Goal: Information Seeking & Learning: Learn about a topic

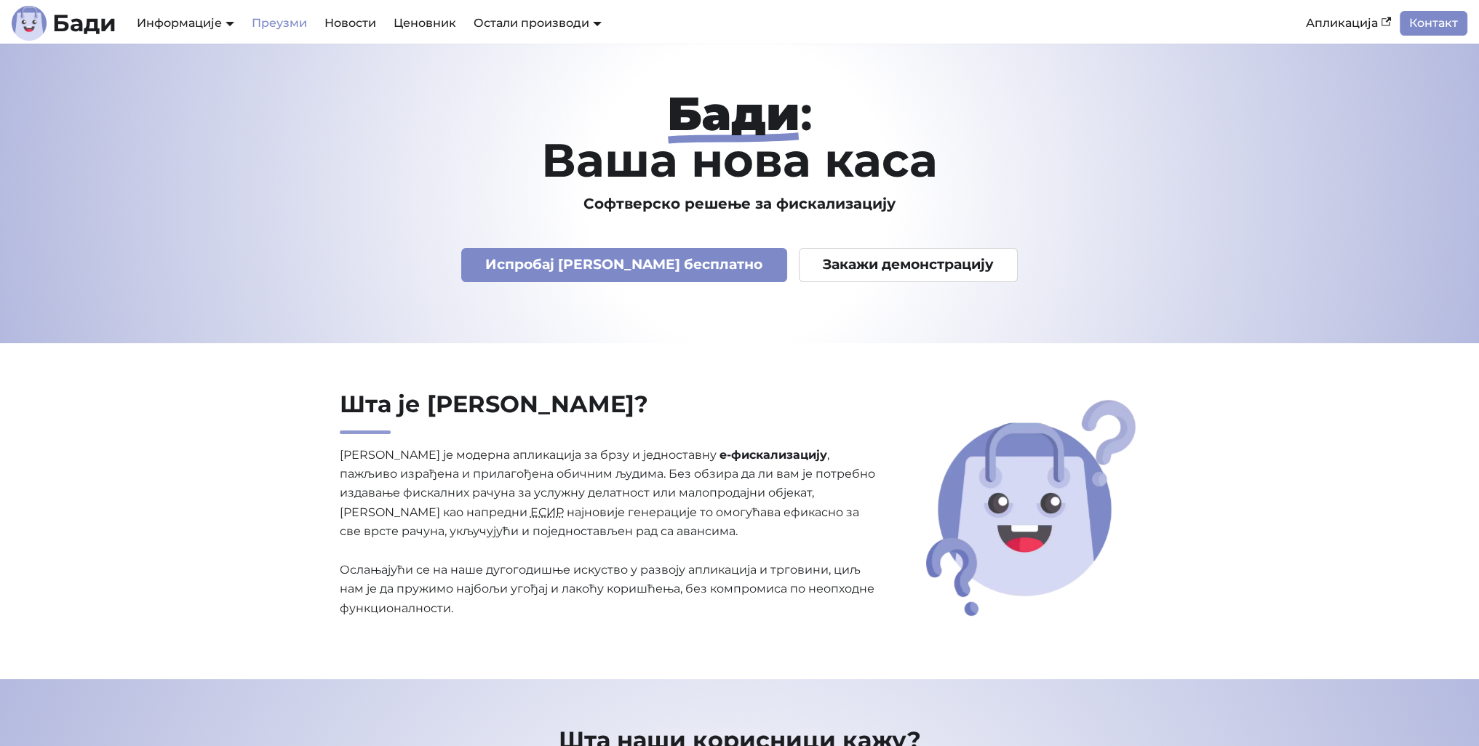
click at [282, 33] on link "Преузми" at bounding box center [279, 23] width 73 height 25
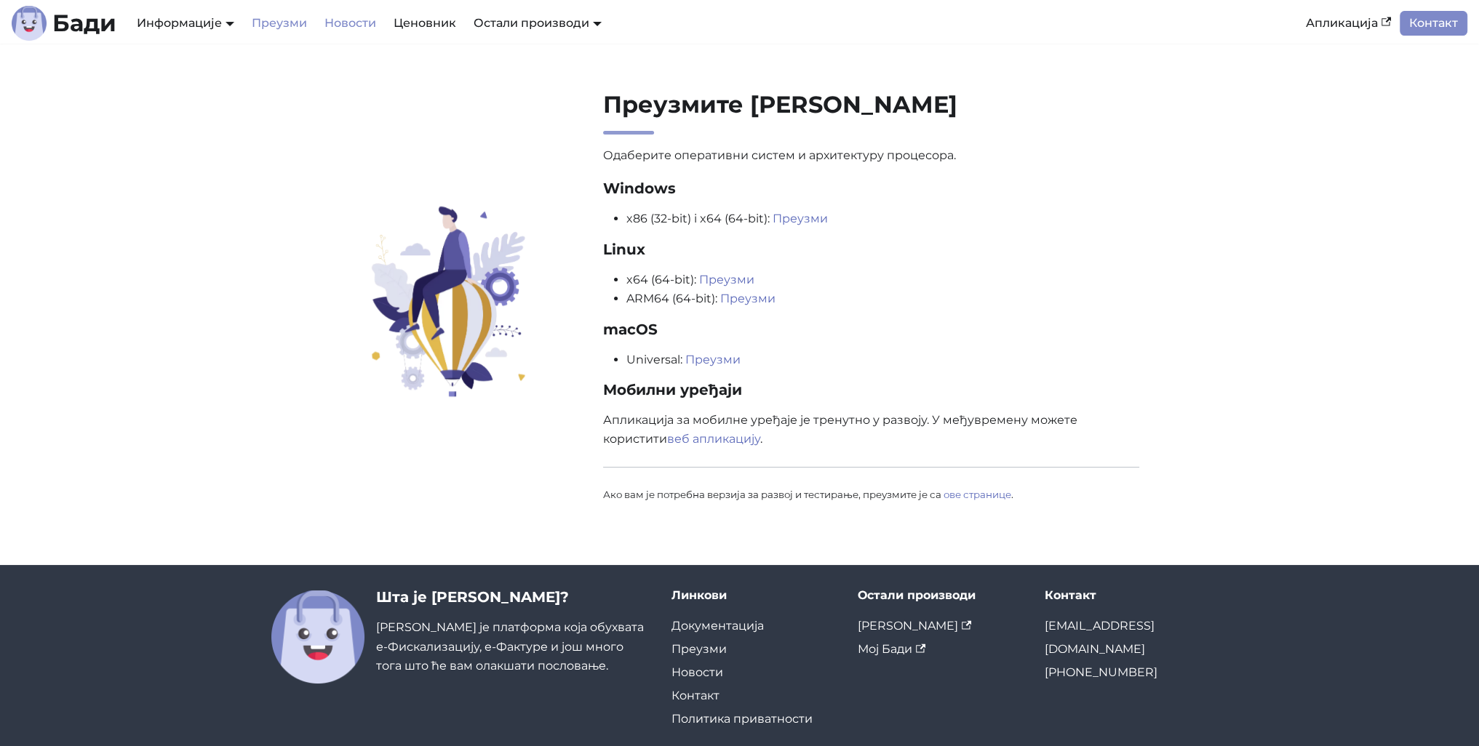
click at [359, 23] on link "Новости" at bounding box center [350, 23] width 69 height 25
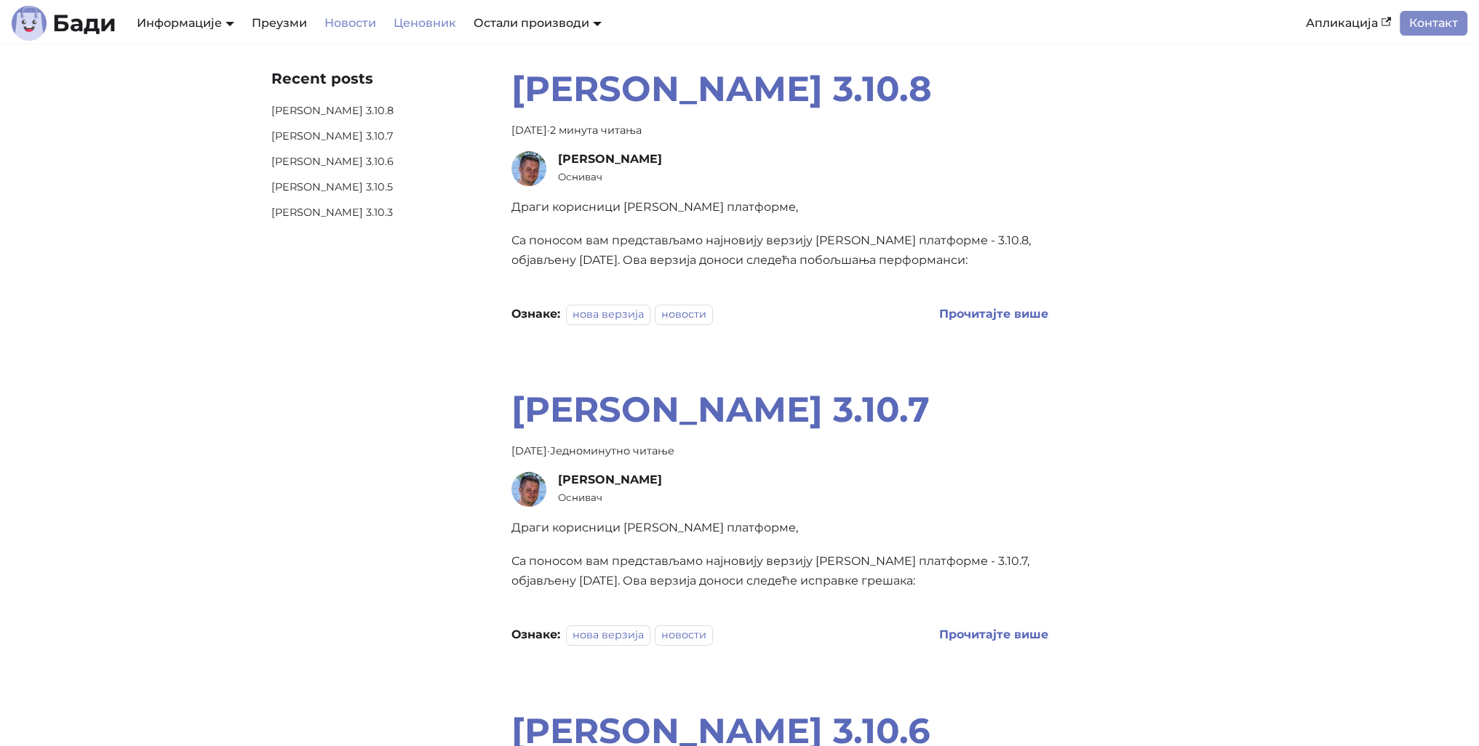
click at [419, 21] on link "Ценовник" at bounding box center [425, 23] width 80 height 25
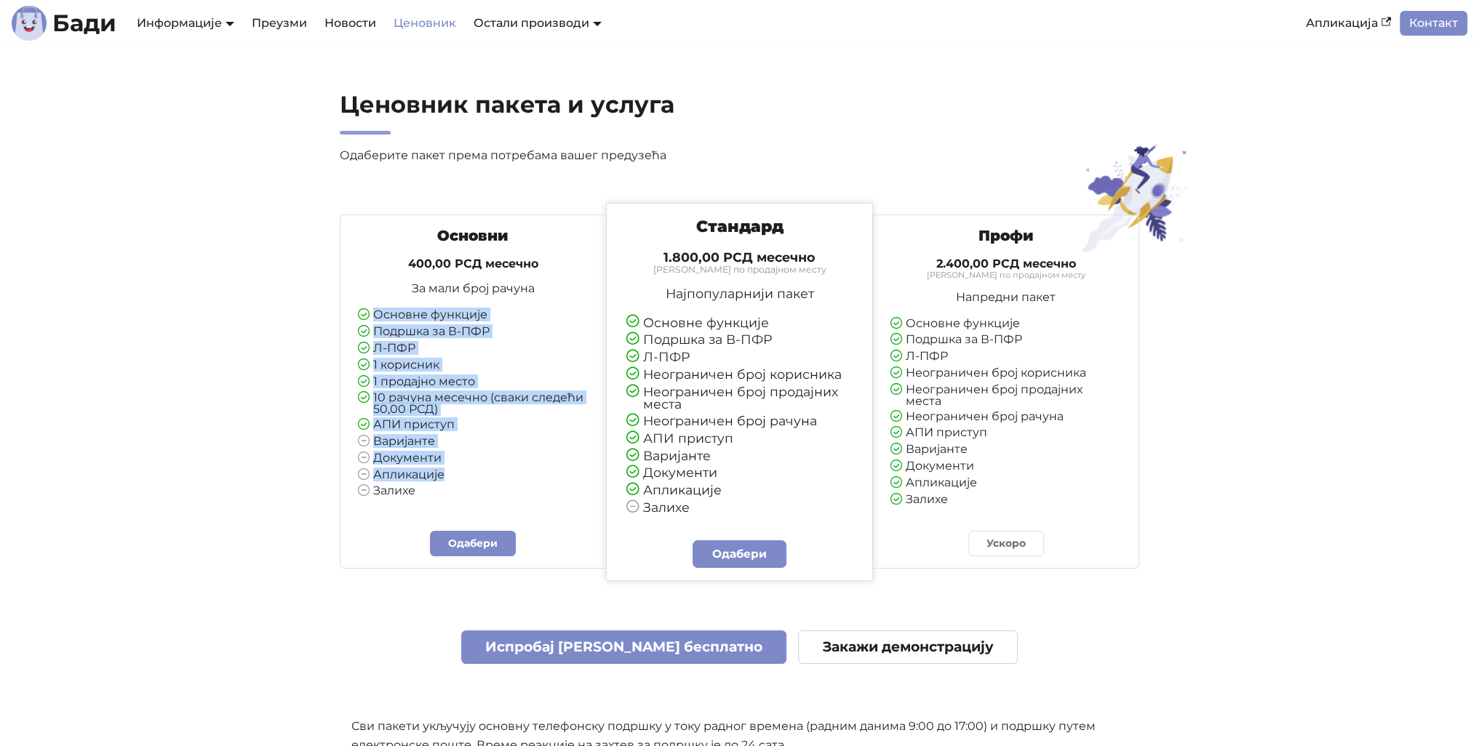
drag, startPoint x: 375, startPoint y: 314, endPoint x: 527, endPoint y: 485, distance: 228.9
click at [527, 485] on ul "Основне функције Подршка за В-ПФР Л-ПФР 1 корисник 1 продајно место 10 рачуна м…" at bounding box center [473, 403] width 231 height 189
click at [530, 458] on li "Документи" at bounding box center [473, 459] width 231 height 13
click at [279, 487] on div "Ценовник пакета и услуга Одаберите пакет према потребама вашег предузећа Основн…" at bounding box center [740, 552] width 960 height 925
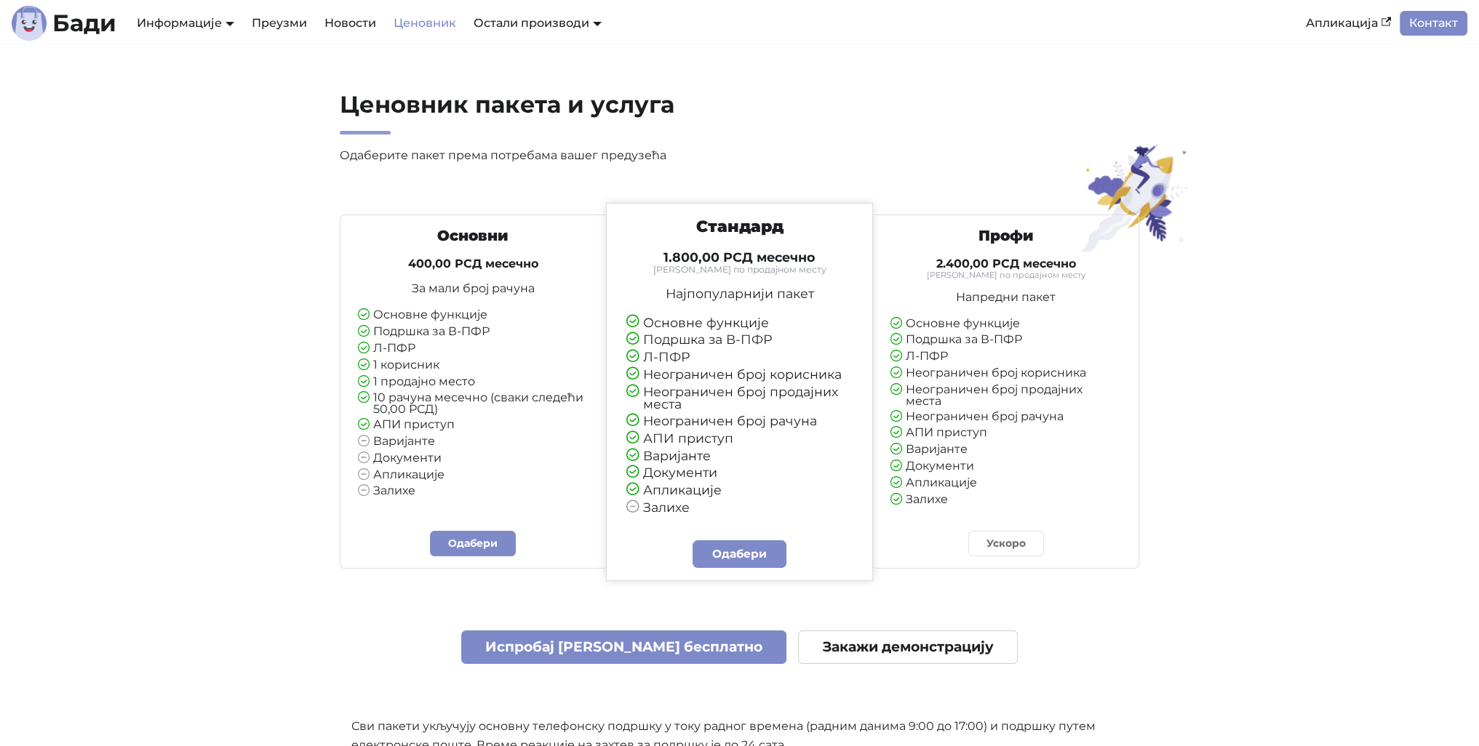
click at [404, 584] on div "Основни 400,00 РСД месечно За мали број рачуна Основне функције Подршка за В-ПФ…" at bounding box center [740, 608] width 800 height 811
drag, startPoint x: 374, startPoint y: 451, endPoint x: 463, endPoint y: 477, distance: 92.5
click at [463, 477] on ul "Основне функције Подршка за В-ПФР Л-ПФР 1 корисник 1 продајно место 10 рачуна м…" at bounding box center [473, 403] width 231 height 189
drag, startPoint x: 372, startPoint y: 433, endPoint x: 486, endPoint y: 543, distance: 159.0
click at [486, 543] on div "Основни 400,00 РСД месечно За мали број рачуна Основне функције Подршка за В-ПФ…" at bounding box center [473, 392] width 267 height 354
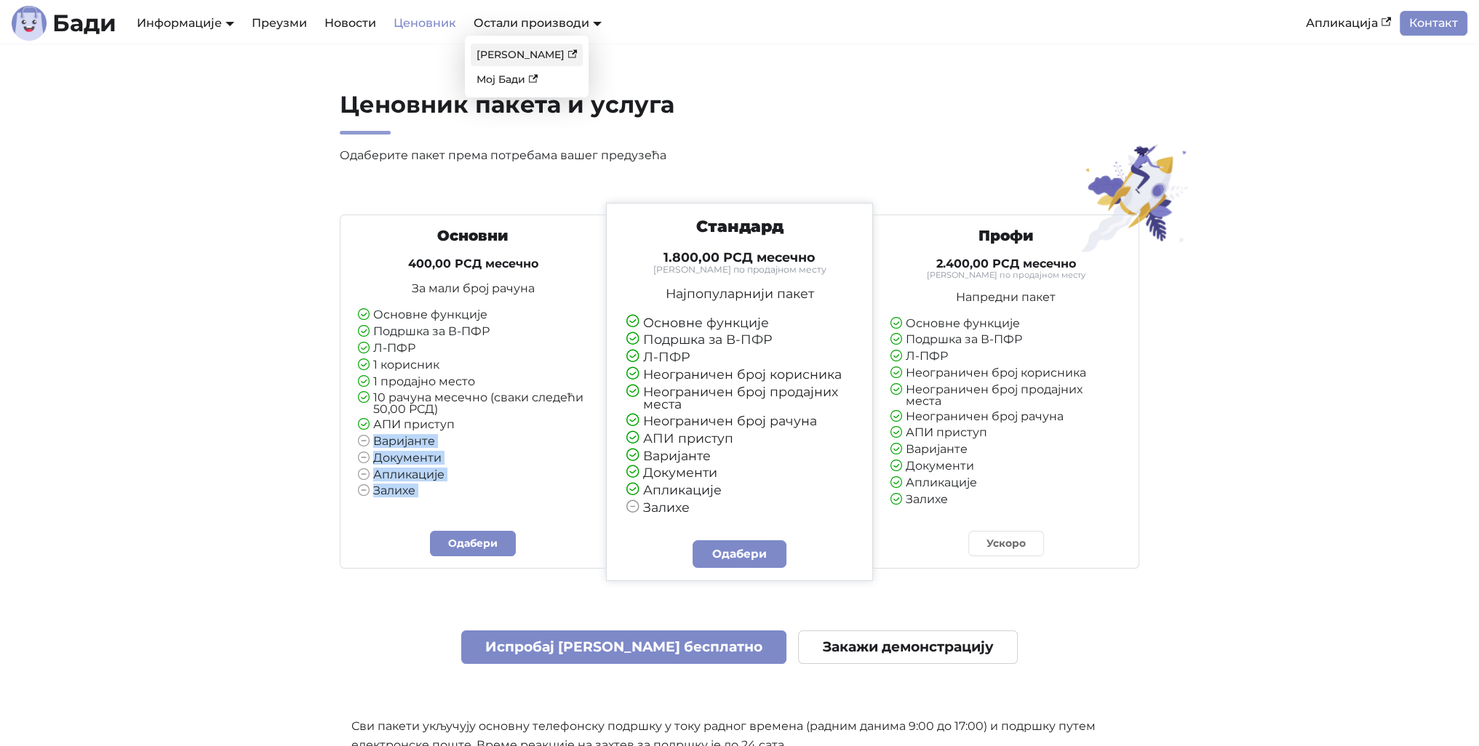
click at [510, 60] on link "[PERSON_NAME]" at bounding box center [527, 55] width 112 height 23
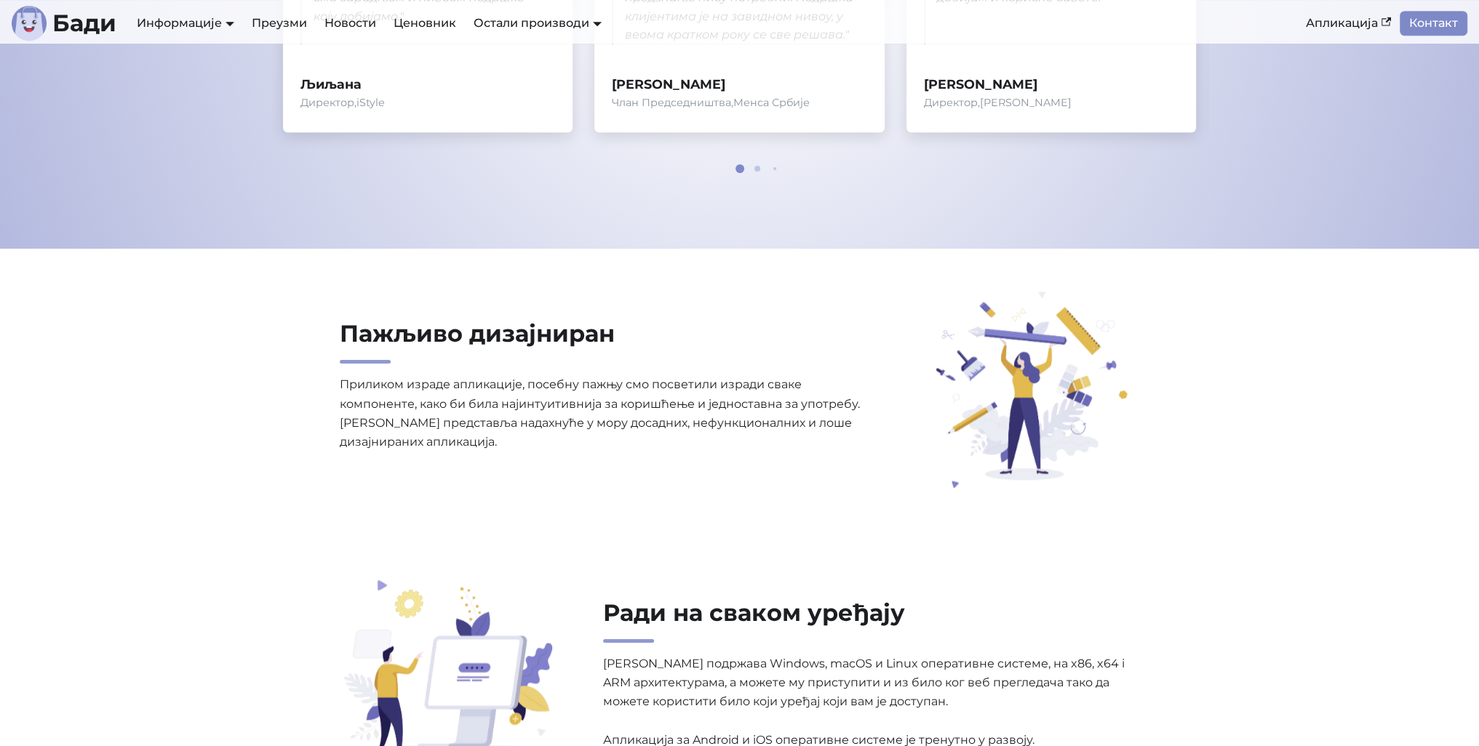
scroll to position [1091, 0]
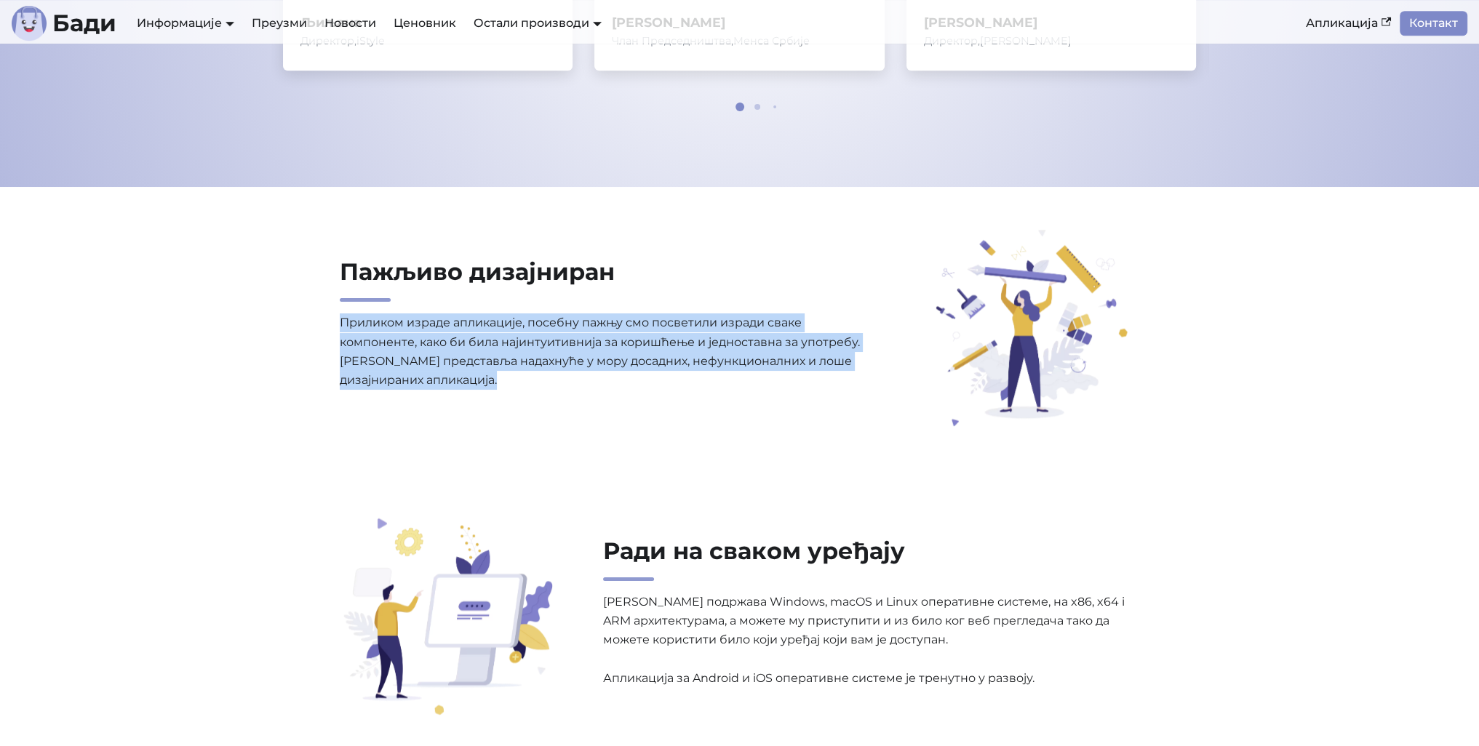
drag, startPoint x: 349, startPoint y: 319, endPoint x: 899, endPoint y: 437, distance: 562.6
click at [896, 436] on section "Пажљиво дизајниран Приликом израде апликације, посебну пажњу смо посветили изра…" at bounding box center [739, 331] width 1479 height 289
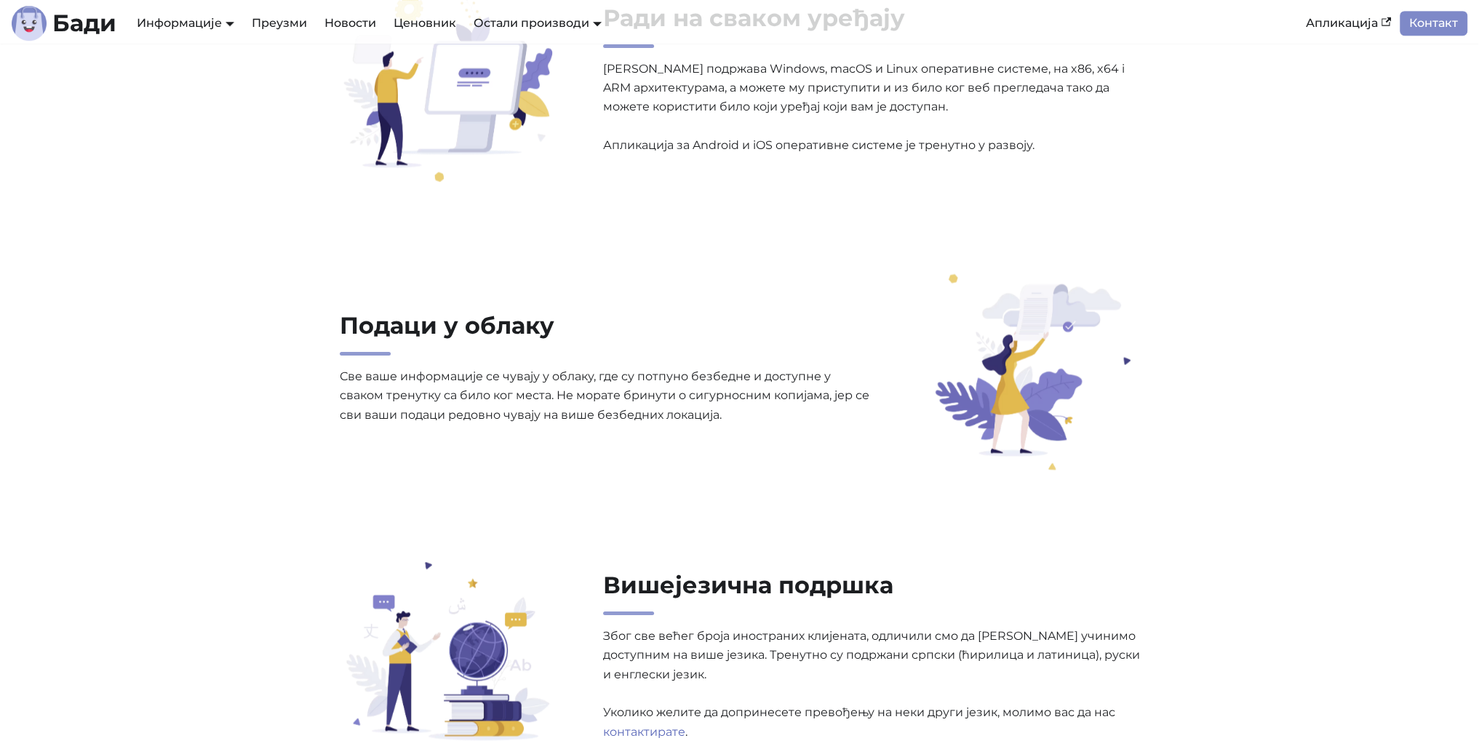
scroll to position [1382, 0]
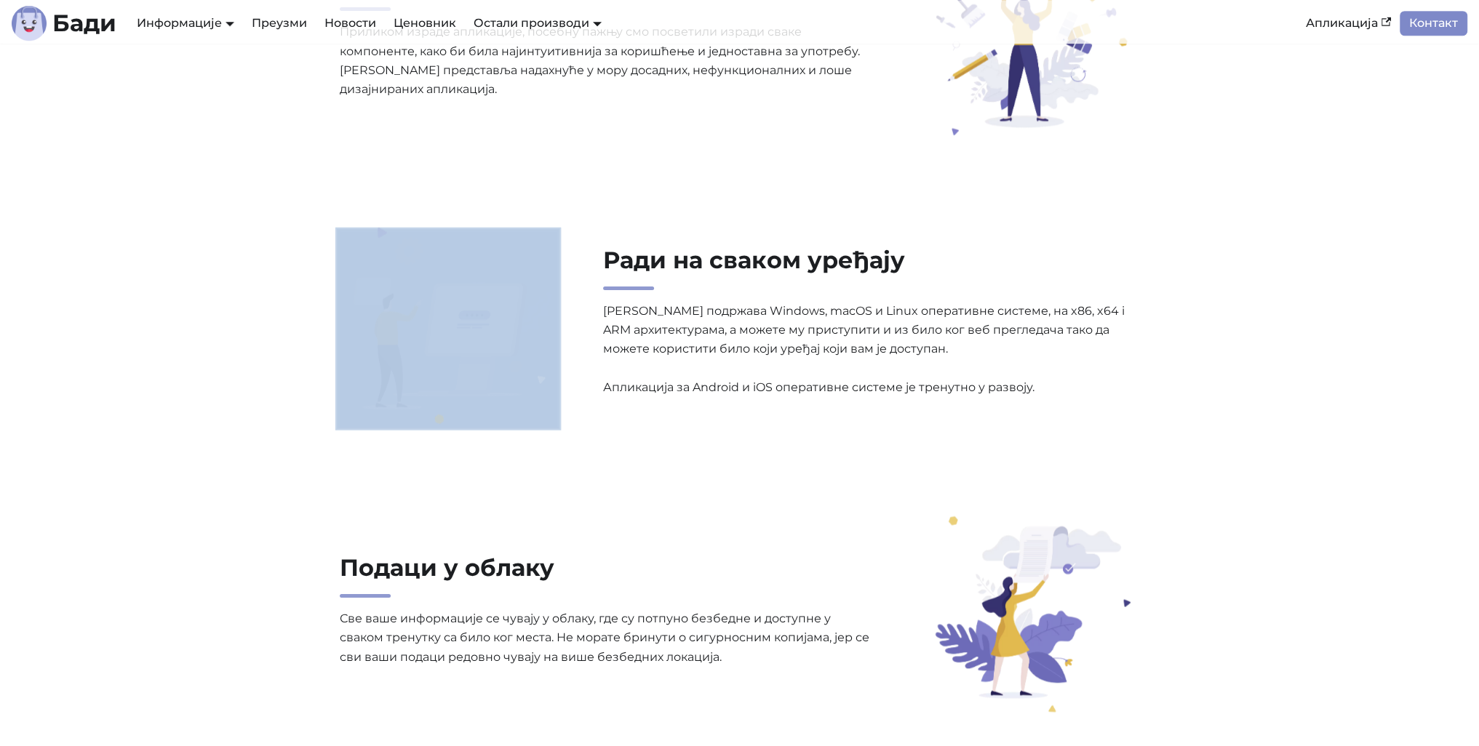
drag, startPoint x: 574, startPoint y: 311, endPoint x: 1101, endPoint y: 421, distance: 538.8
click at [1101, 421] on div "Ради на сваком уређају [PERSON_NAME] подржава Windows, macOS и Linux оперативне…" at bounding box center [740, 329] width 960 height 196
click at [1158, 399] on div "Ради на сваком уређају [PERSON_NAME] подржава Windows, macOS и Linux оперативне…" at bounding box center [740, 329] width 960 height 196
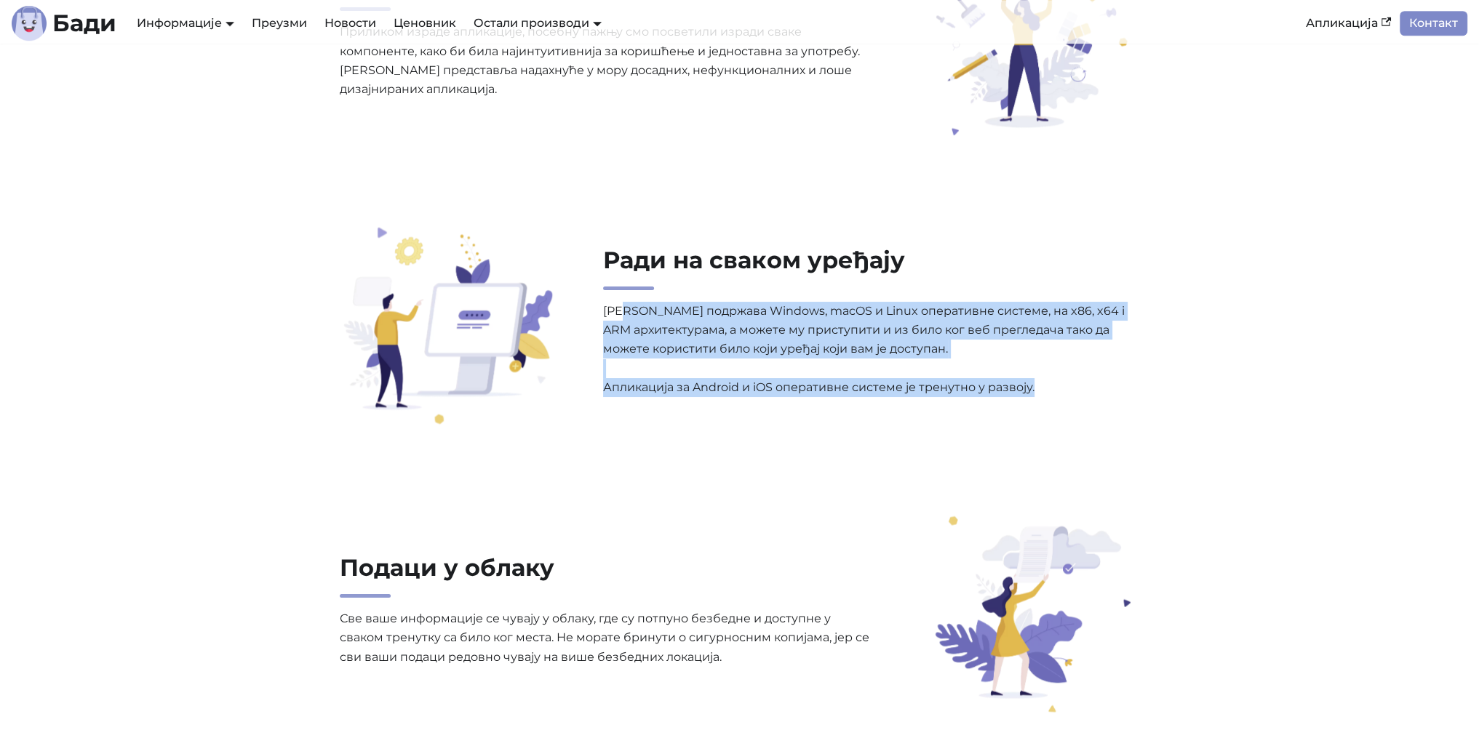
drag, startPoint x: 737, startPoint y: 319, endPoint x: 1222, endPoint y: 402, distance: 492.3
click at [1222, 402] on section "Ради на сваком уређају [PERSON_NAME] подржава Windows, macOS и Linux оперативне…" at bounding box center [739, 329] width 1479 height 289
click at [1231, 316] on section "Ради на сваком уређају [PERSON_NAME] подржава Windows, macOS и Linux оперативне…" at bounding box center [739, 329] width 1479 height 289
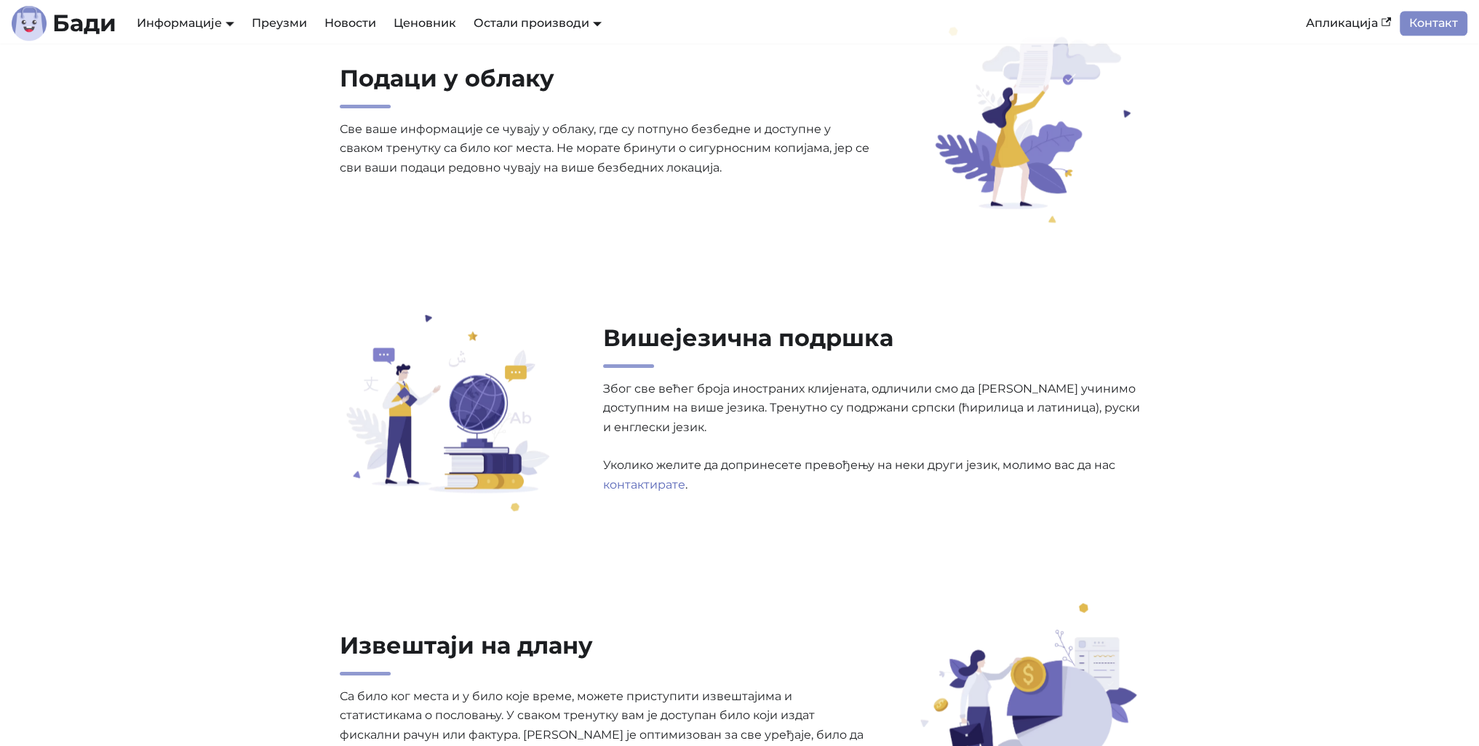
scroll to position [1891, 0]
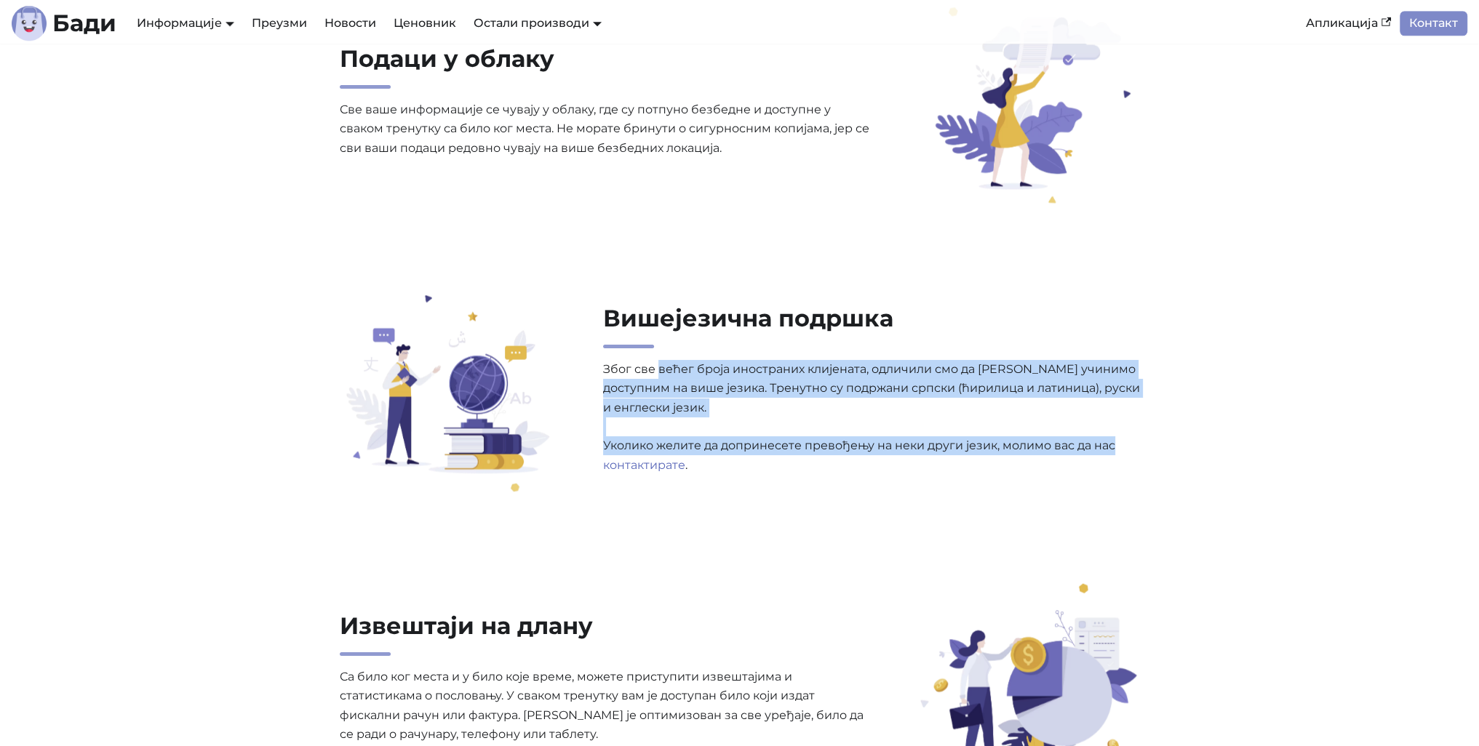
drag, startPoint x: 768, startPoint y: 375, endPoint x: 1179, endPoint y: 455, distance: 419.3
click at [1187, 457] on div "Вишејезична подршка Због све већег броја иностраних клијената, одличили смо да …" at bounding box center [740, 397] width 960 height 196
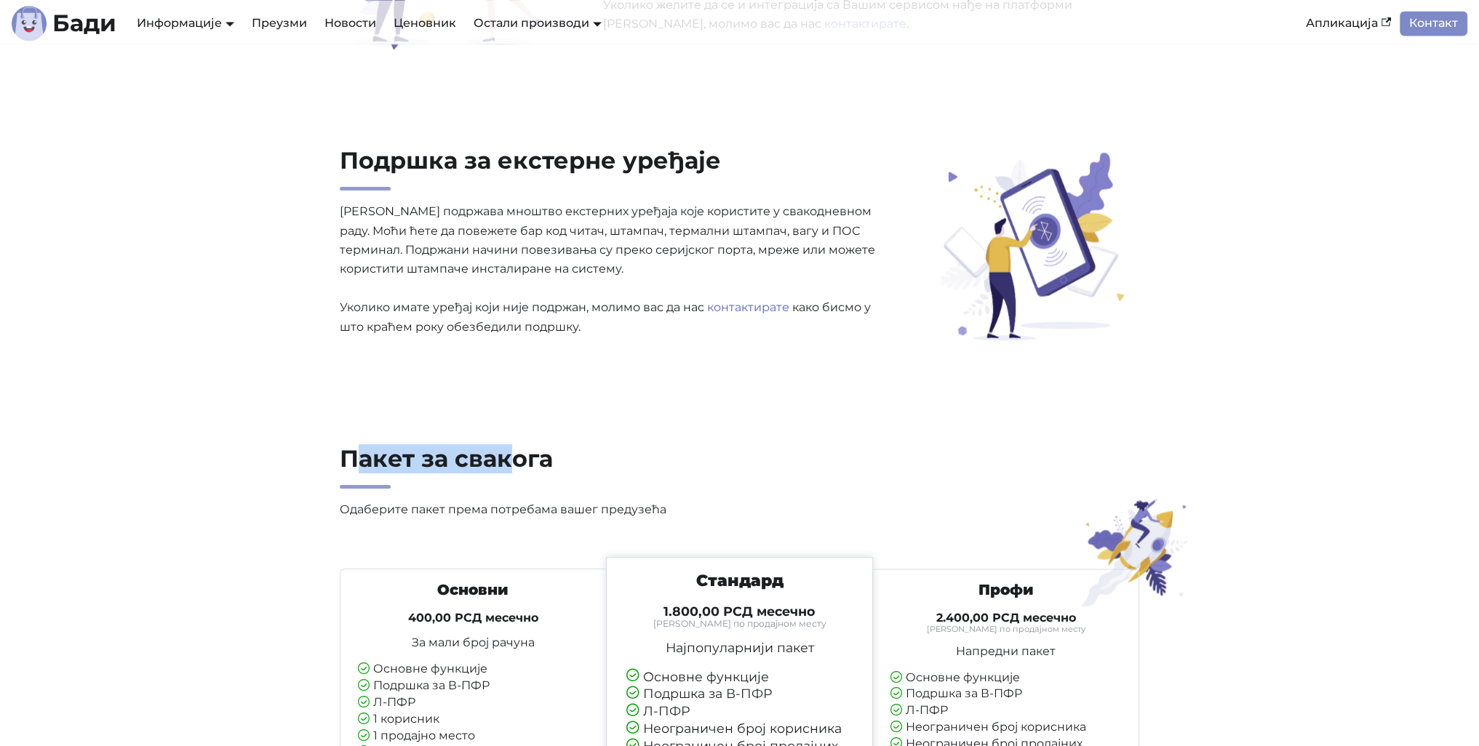
drag, startPoint x: 357, startPoint y: 439, endPoint x: 573, endPoint y: 437, distance: 216.1
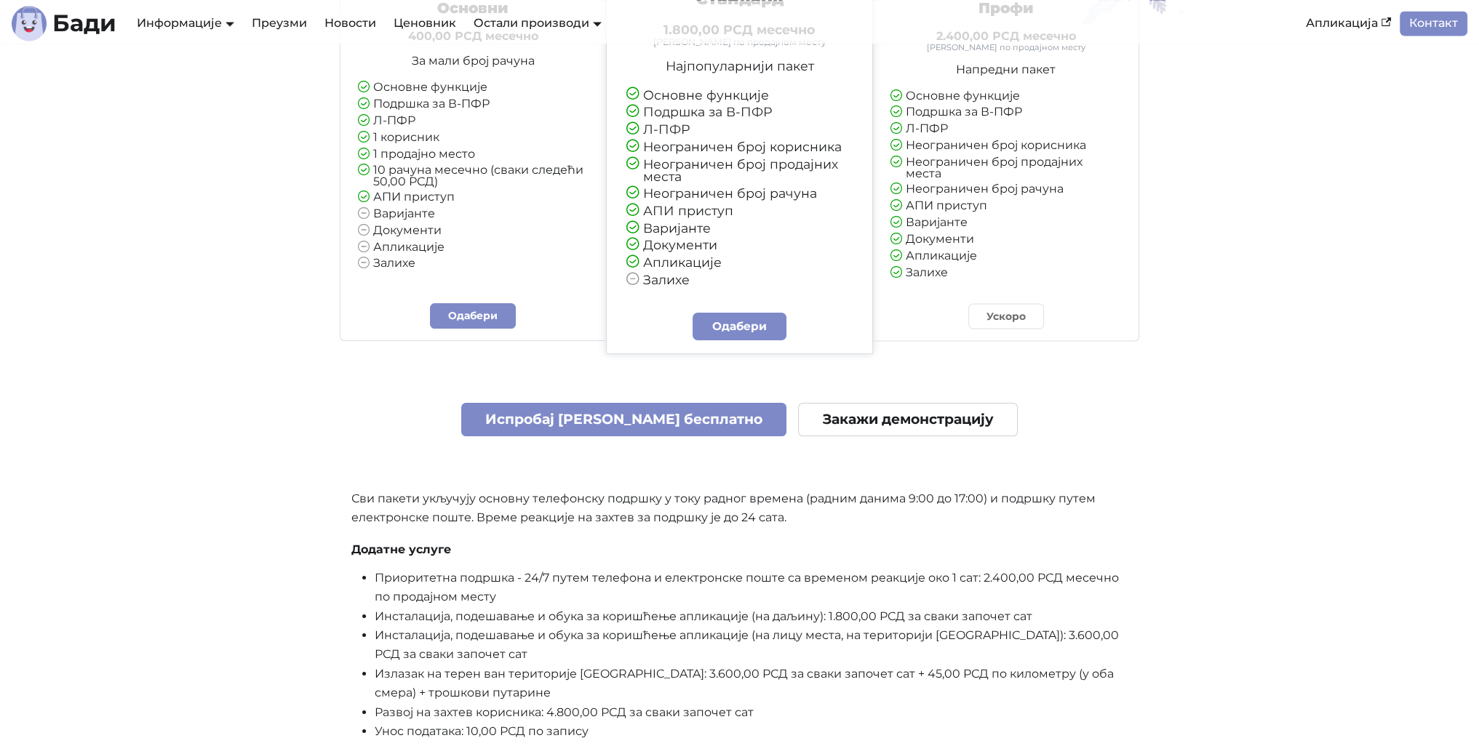
click at [1269, 415] on section "Пакет за свакога Одаберите пакет према потребама вашег предузећа Основни 400,00…" at bounding box center [739, 325] width 1479 height 1018
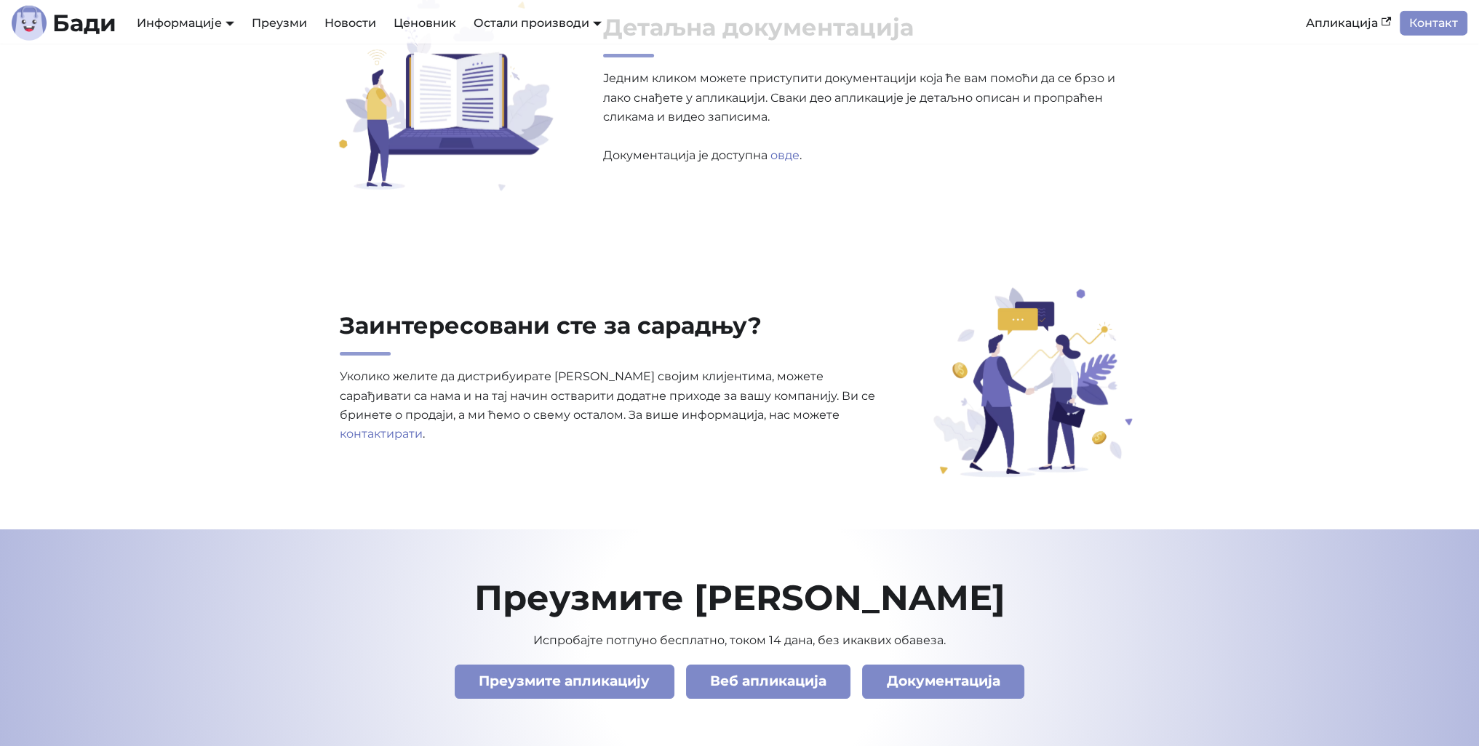
scroll to position [4900, 0]
